Goal: Task Accomplishment & Management: Manage account settings

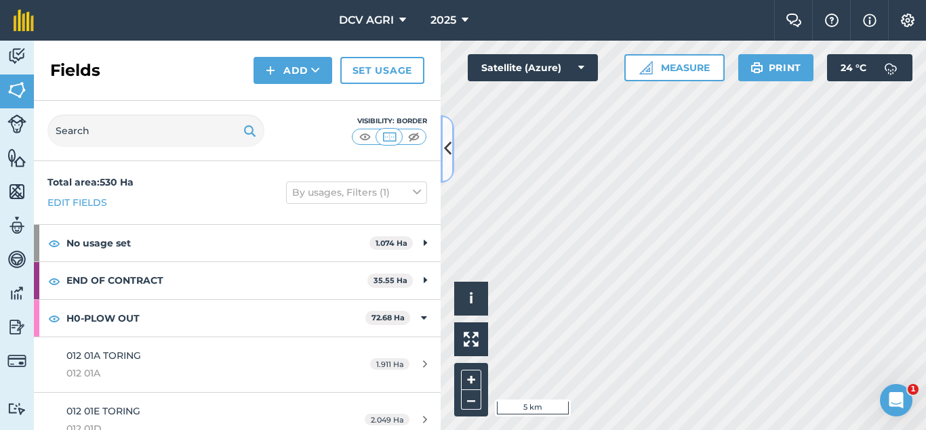
click at [445, 127] on button at bounding box center [448, 149] width 14 height 68
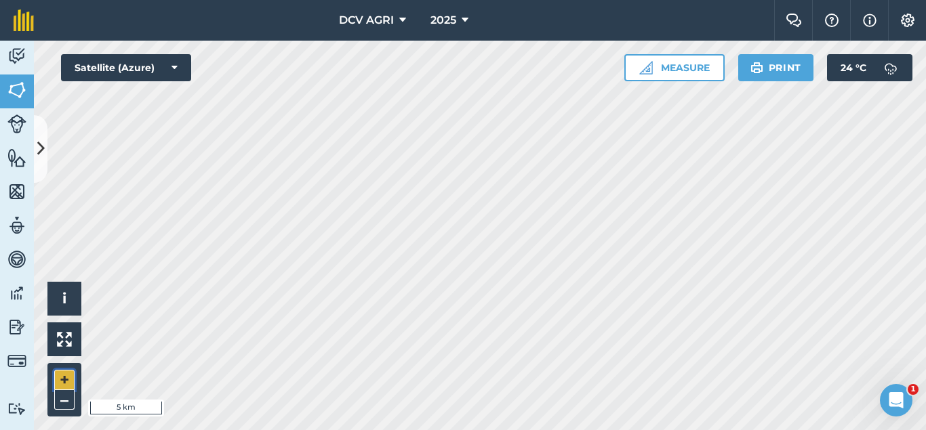
click at [71, 370] on button "+" at bounding box center [64, 380] width 20 height 20
click at [68, 384] on button "+" at bounding box center [64, 380] width 20 height 20
click at [64, 374] on button "+" at bounding box center [64, 380] width 20 height 20
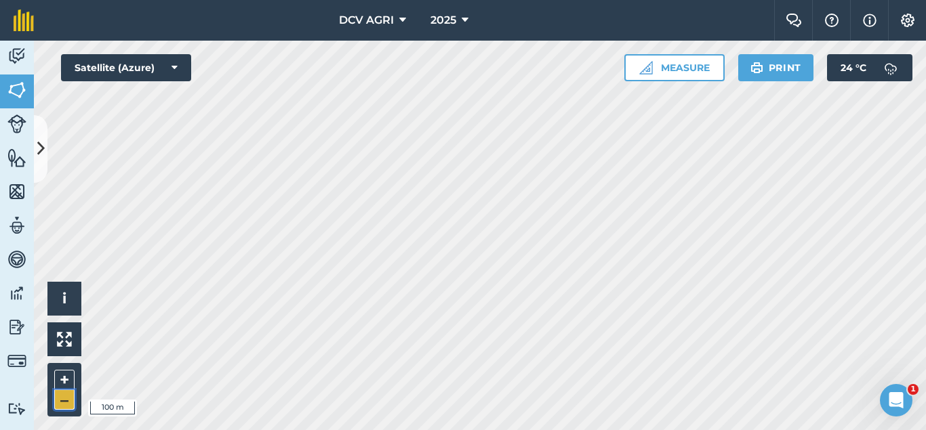
click at [64, 401] on button "–" at bounding box center [64, 400] width 20 height 20
click at [58, 384] on button "+" at bounding box center [64, 380] width 20 height 20
click at [61, 406] on button "–" at bounding box center [64, 400] width 20 height 20
click at [57, 376] on button "+" at bounding box center [64, 380] width 20 height 20
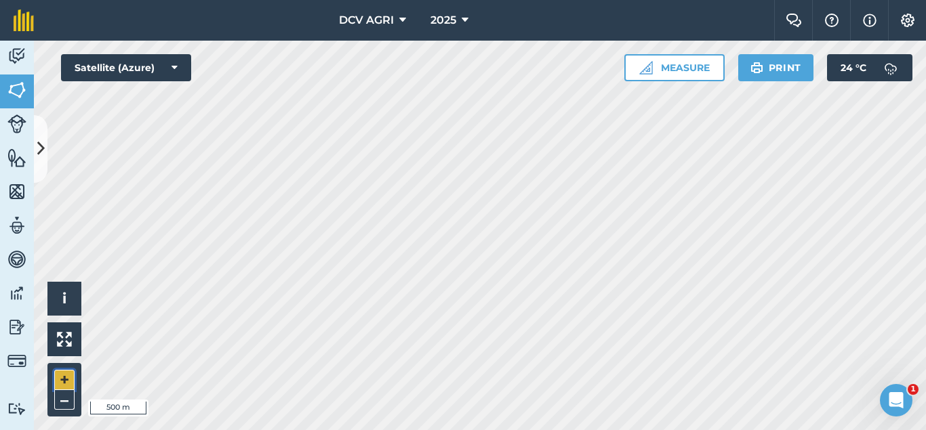
click at [57, 376] on button "+" at bounding box center [64, 380] width 20 height 20
click at [56, 382] on button "+" at bounding box center [64, 380] width 20 height 20
click at [70, 395] on button "–" at bounding box center [64, 400] width 20 height 20
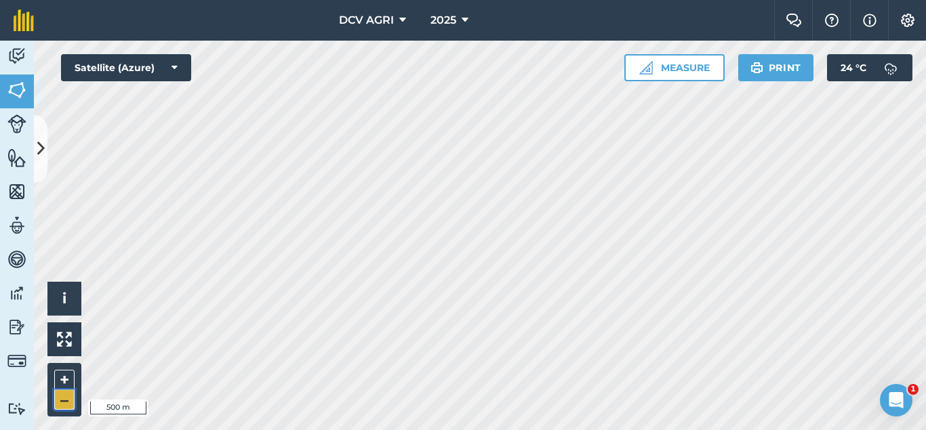
click at [68, 403] on button "–" at bounding box center [64, 400] width 20 height 20
click at [65, 380] on button "+" at bounding box center [64, 380] width 20 height 20
click at [67, 380] on button "+" at bounding box center [64, 380] width 20 height 20
click at [57, 400] on button "–" at bounding box center [64, 400] width 20 height 20
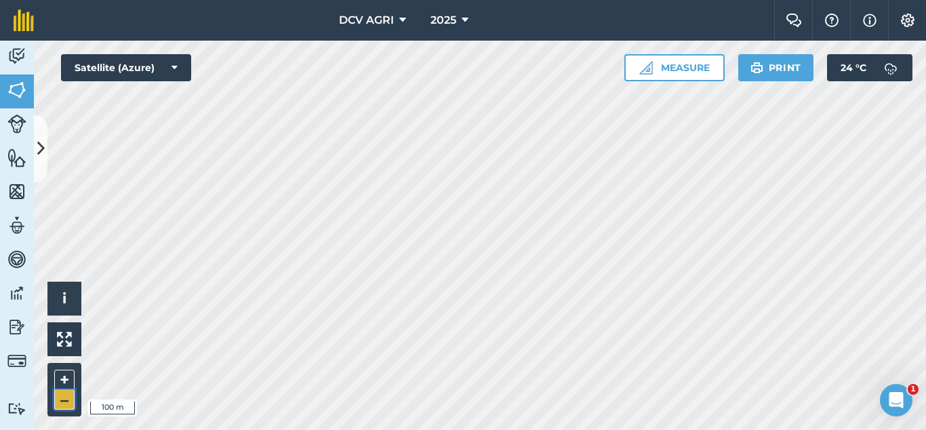
click at [57, 400] on button "–" at bounding box center [64, 400] width 20 height 20
click at [67, 379] on button "+" at bounding box center [64, 380] width 20 height 20
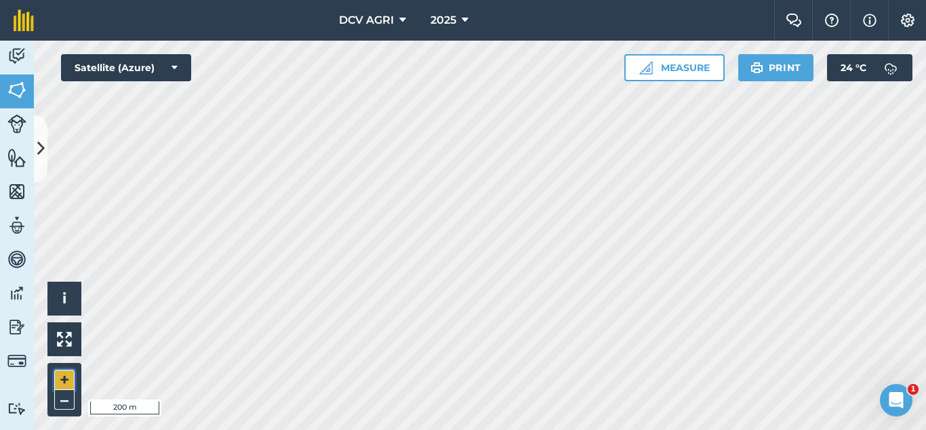
click at [63, 382] on button "+" at bounding box center [64, 380] width 20 height 20
click at [59, 397] on button "–" at bounding box center [64, 400] width 20 height 20
click at [57, 383] on button "+" at bounding box center [64, 380] width 20 height 20
click at [64, 401] on button "–" at bounding box center [64, 400] width 20 height 20
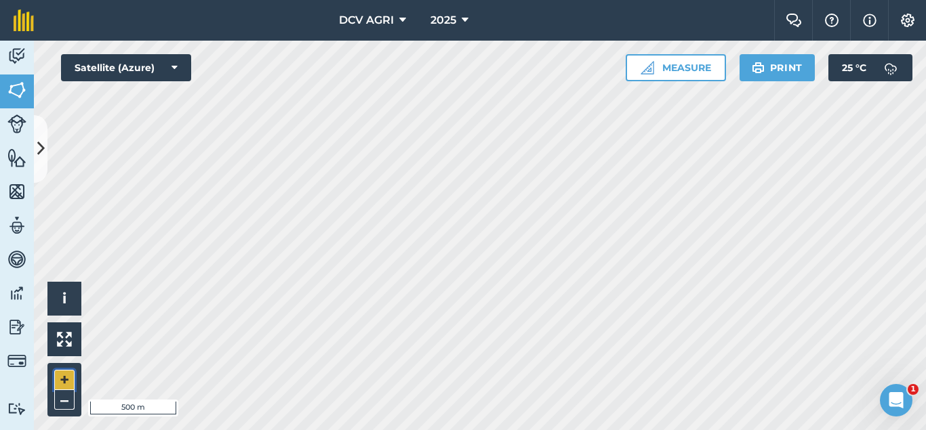
click at [66, 382] on button "+" at bounding box center [64, 380] width 20 height 20
